Goal: Find specific page/section

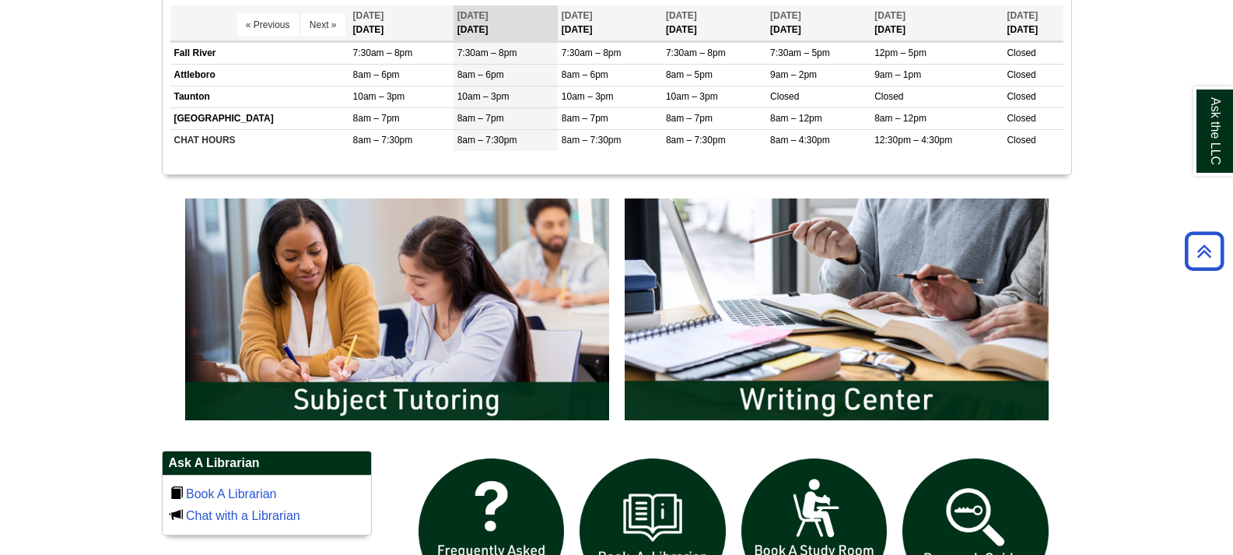
scroll to position [700, 0]
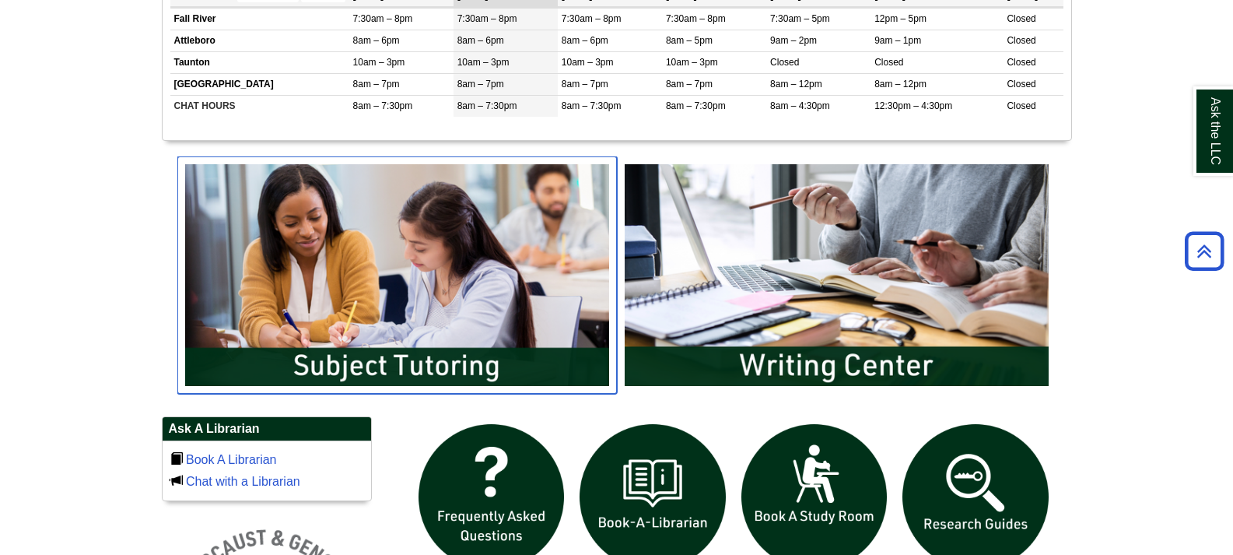
click at [433, 362] on img "slideshow" at bounding box center [397, 274] width 440 height 237
click at [501, 365] on img "slideshow" at bounding box center [397, 274] width 440 height 237
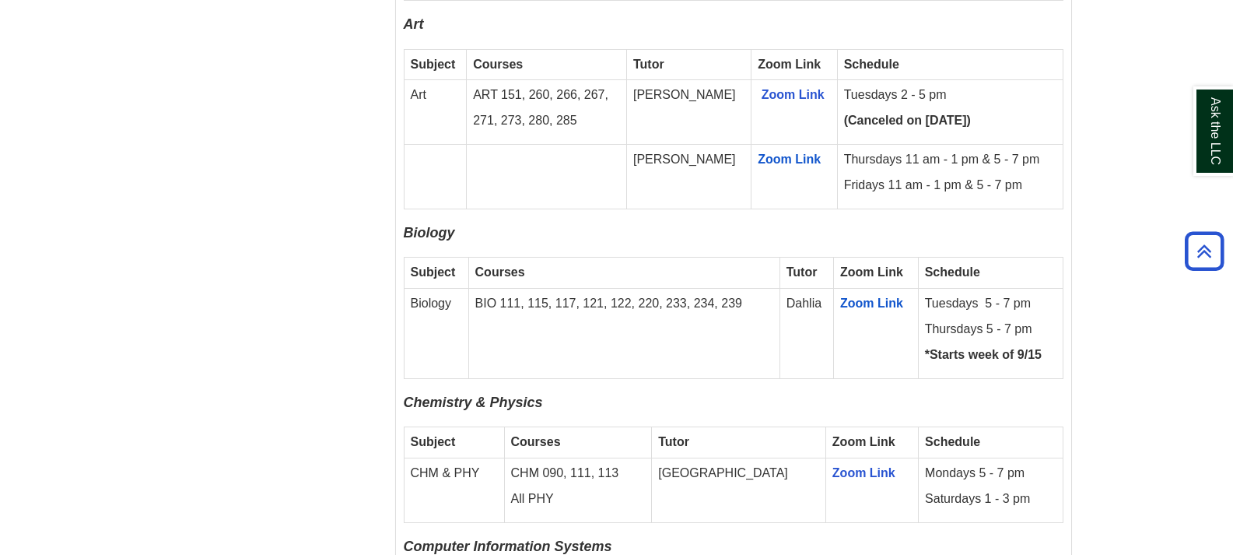
scroll to position [1323, 0]
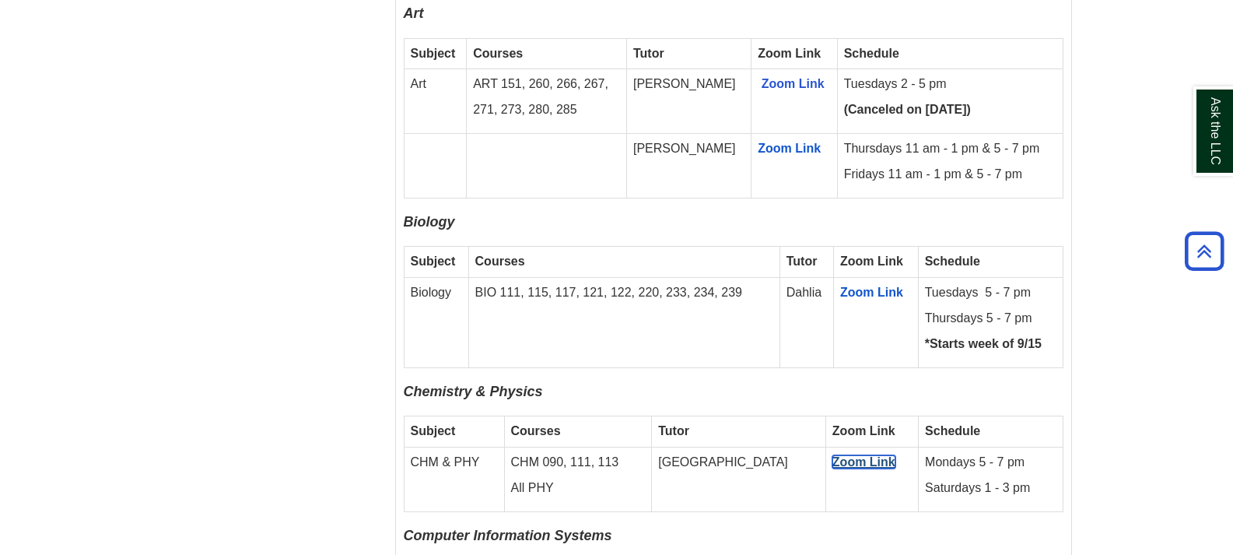
click at [833, 455] on link "Zoom Link" at bounding box center [864, 461] width 63 height 13
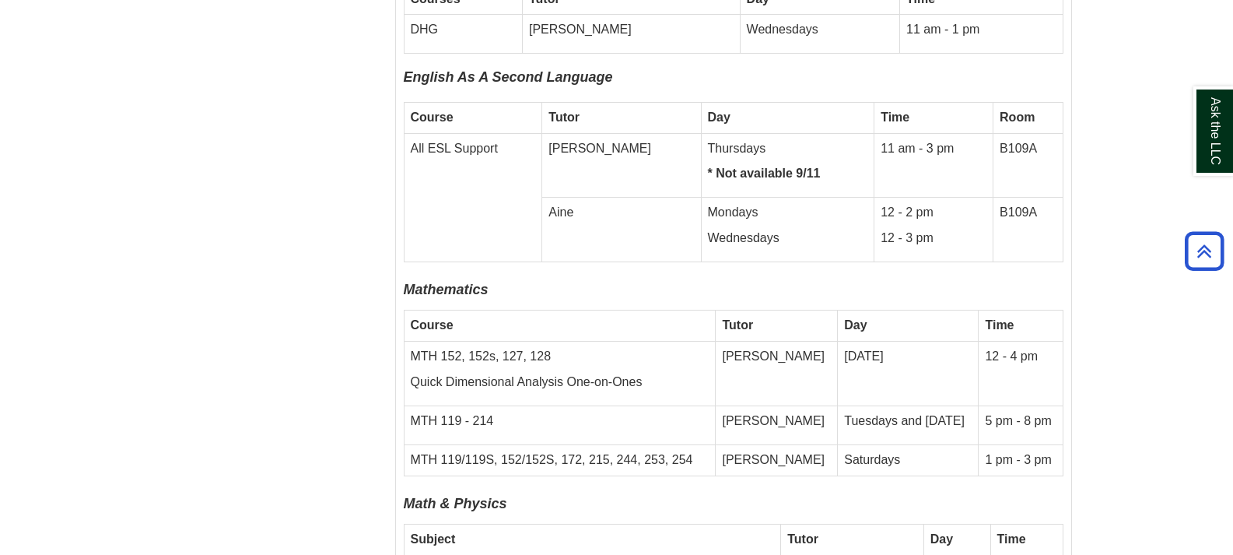
scroll to position [4358, 0]
